Goal: Information Seeking & Learning: Learn about a topic

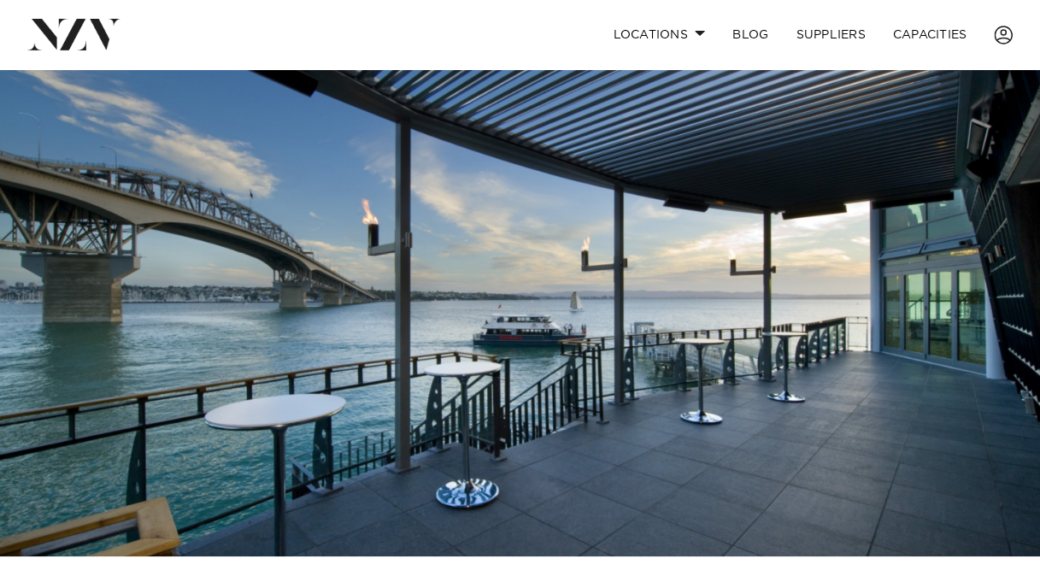
click at [527, 335] on img at bounding box center [520, 312] width 1040 height 487
